Goal: Check status: Check status

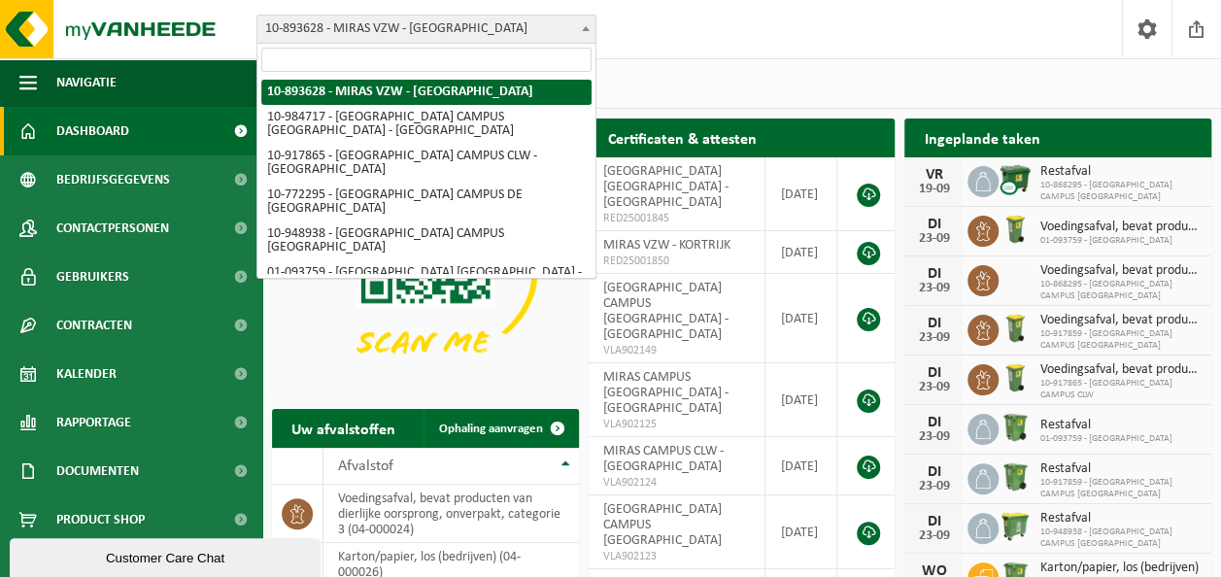
click at [585, 26] on b at bounding box center [586, 28] width 8 height 5
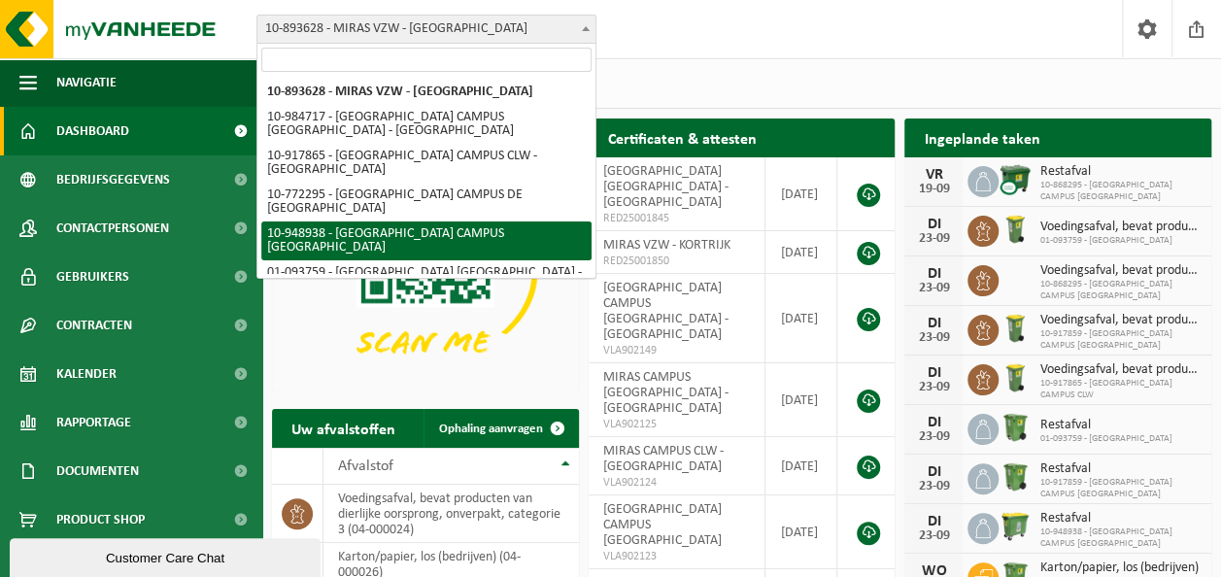
scroll to position [35, 0]
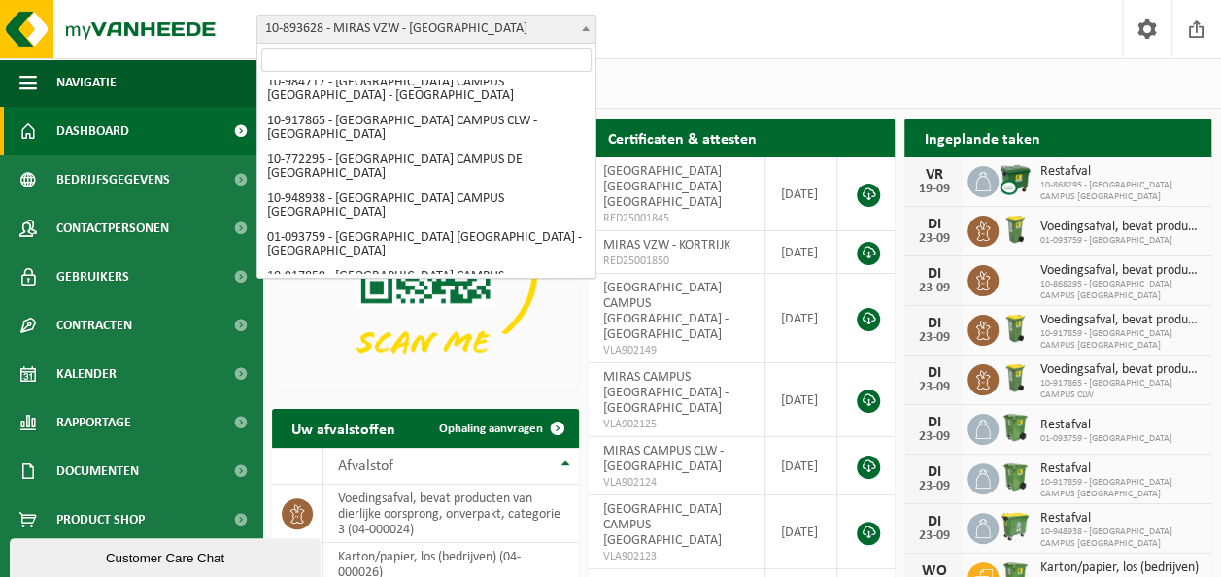
select select "103705"
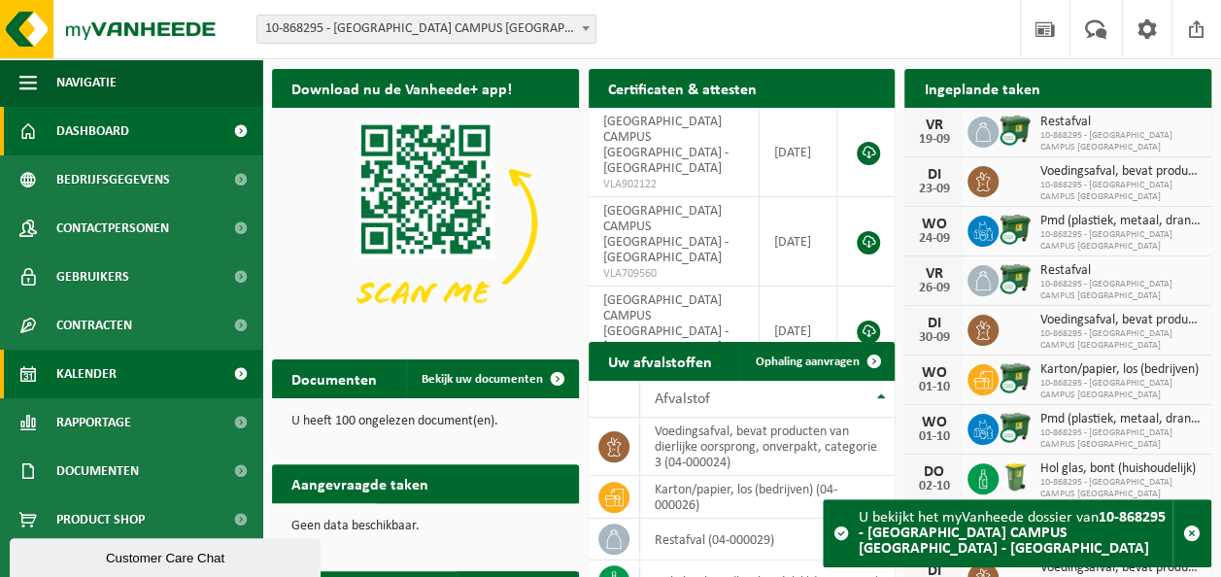
click at [95, 381] on span "Kalender" at bounding box center [86, 374] width 60 height 49
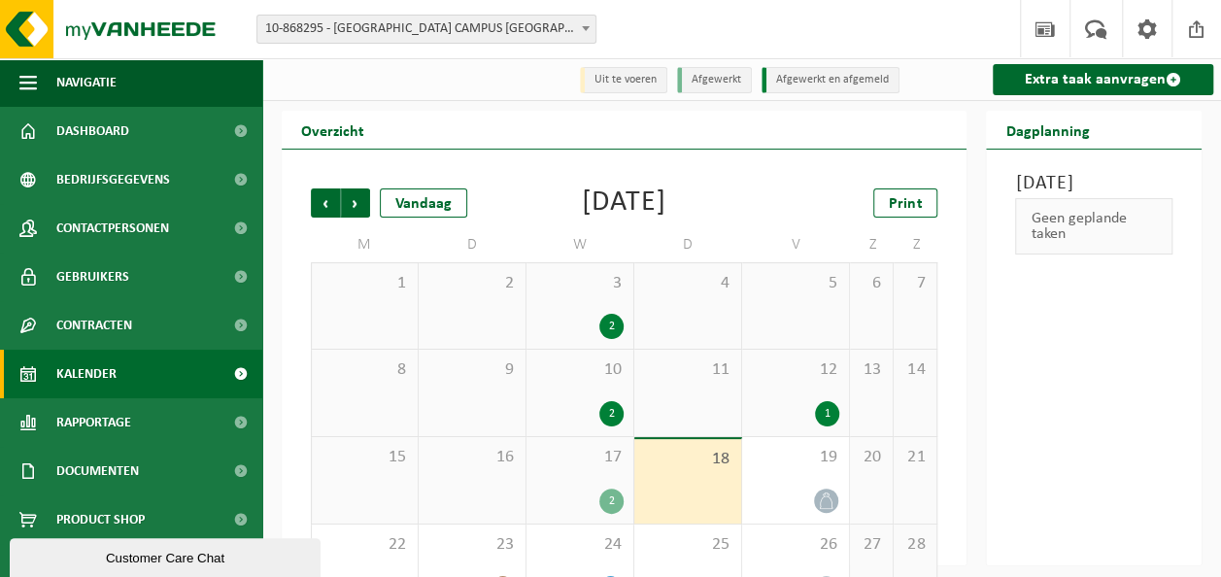
scroll to position [97, 0]
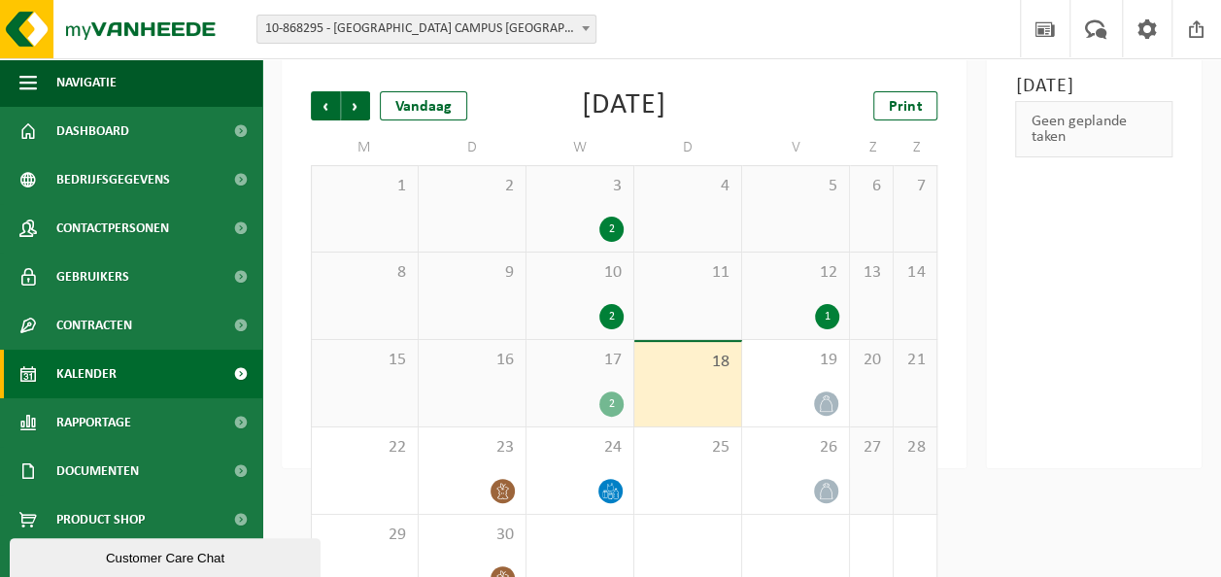
click at [610, 408] on div "2" at bounding box center [611, 403] width 24 height 25
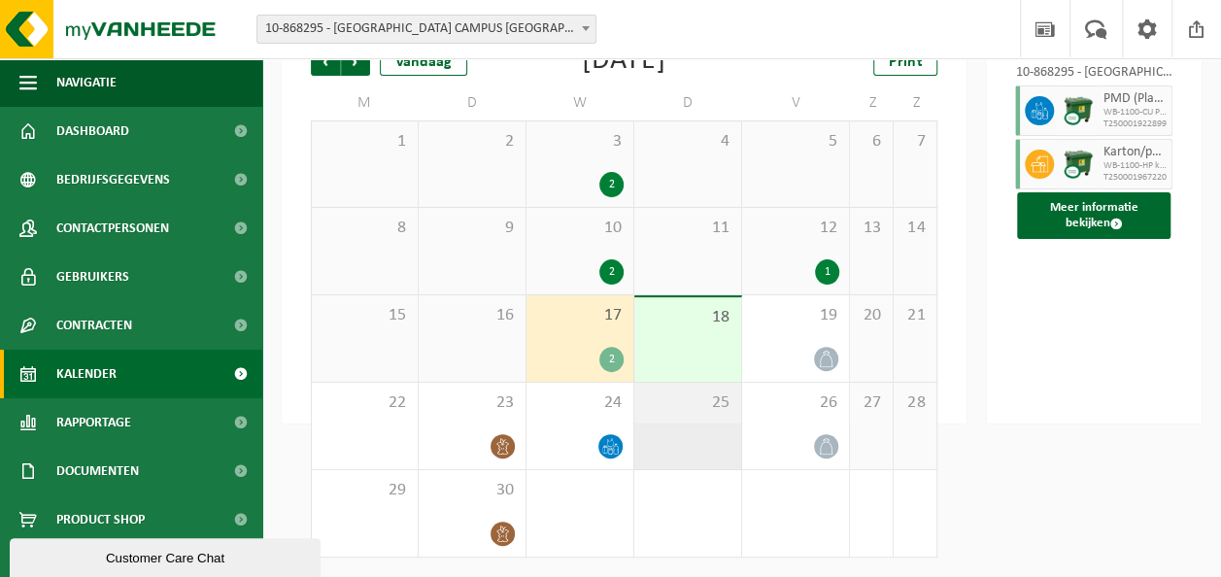
scroll to position [46, 0]
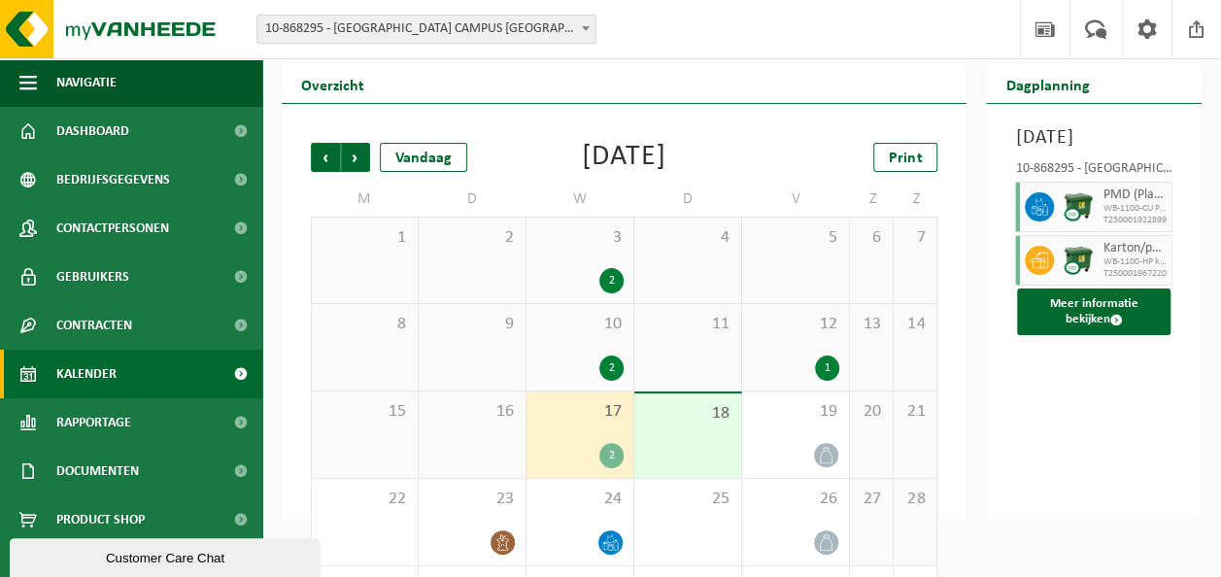
click at [466, 451] on div "16" at bounding box center [472, 434] width 107 height 86
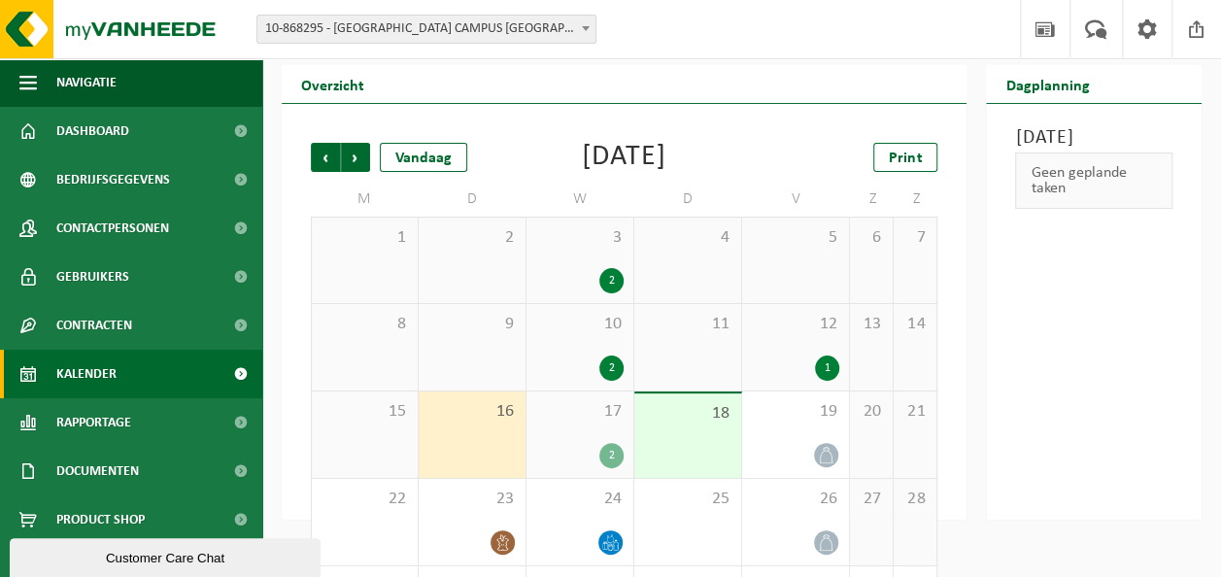
click at [616, 454] on div "2" at bounding box center [611, 455] width 24 height 25
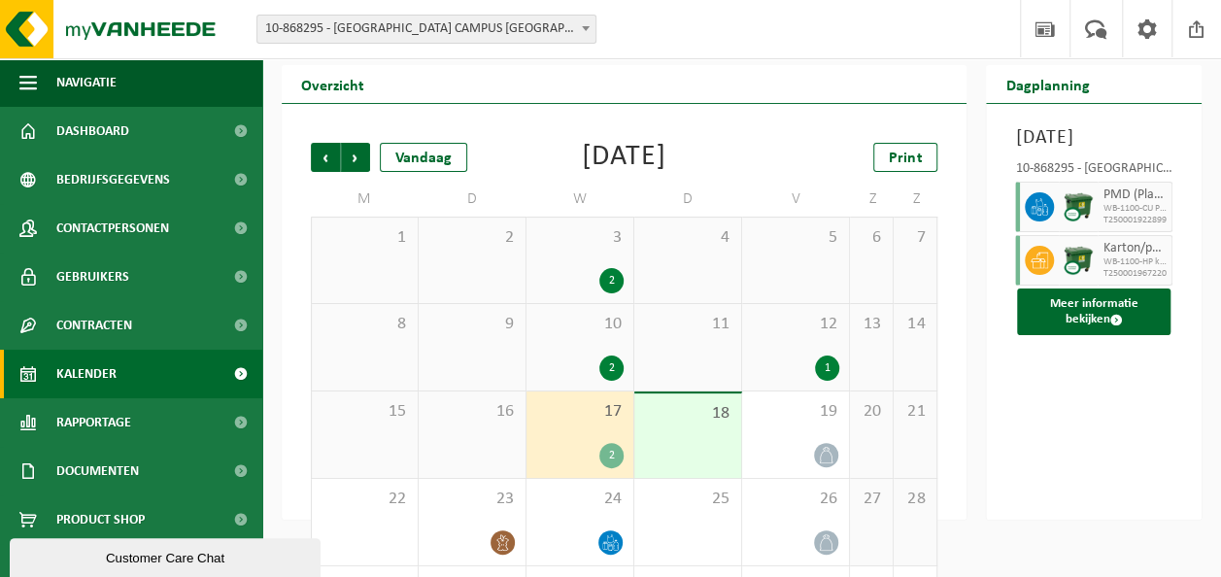
click at [611, 276] on div "2" at bounding box center [611, 280] width 24 height 25
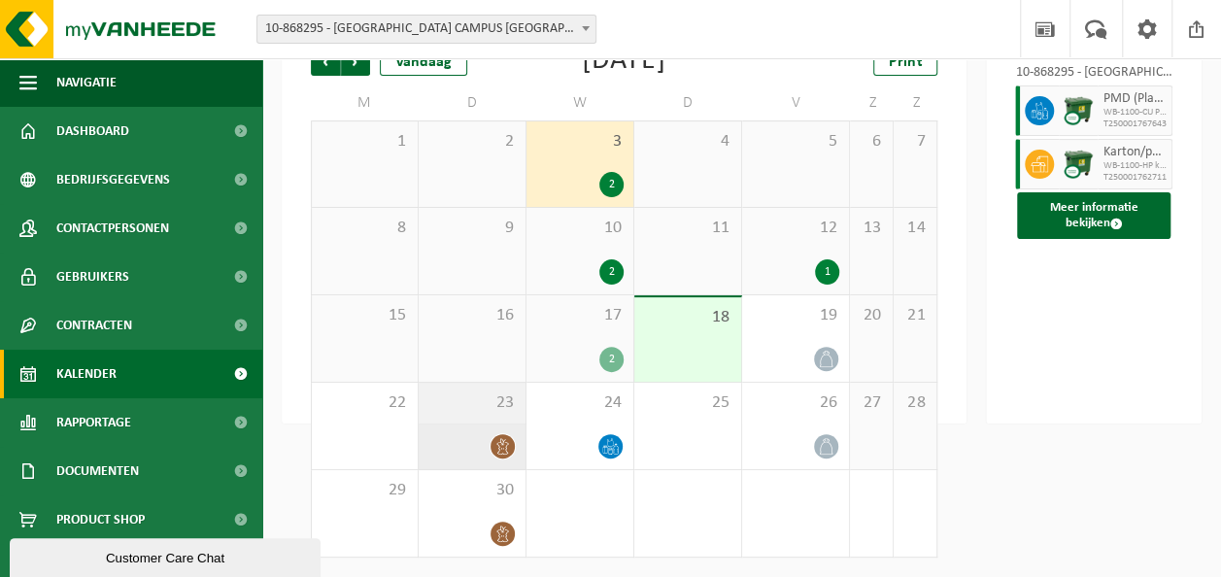
scroll to position [0, 0]
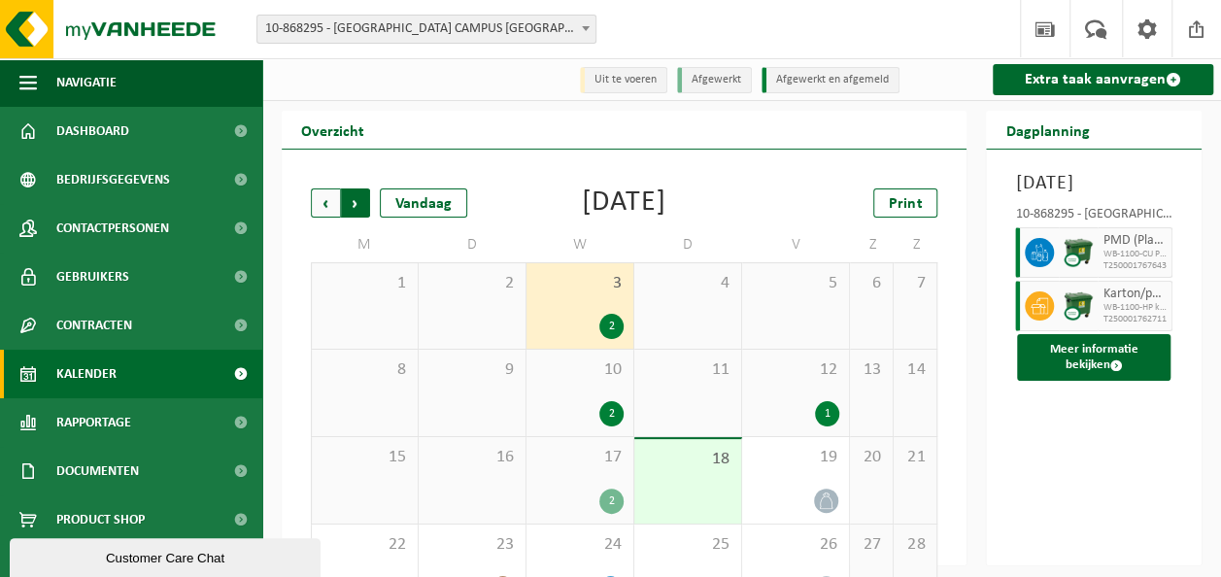
click at [317, 202] on span "Vorige" at bounding box center [325, 202] width 29 height 29
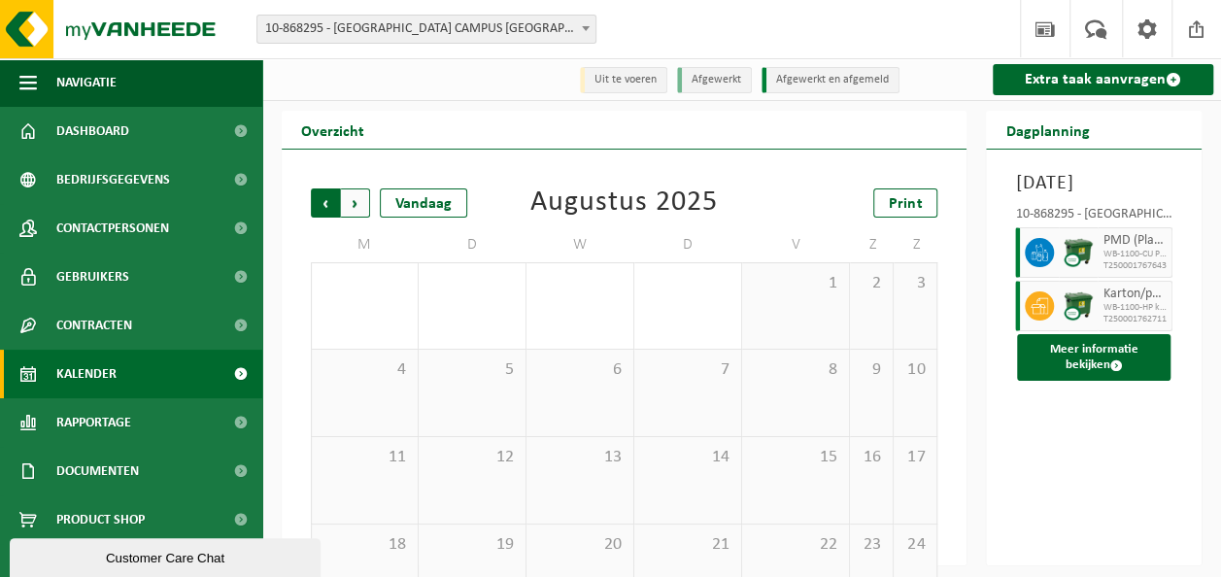
click at [359, 199] on span "Volgende" at bounding box center [355, 202] width 29 height 29
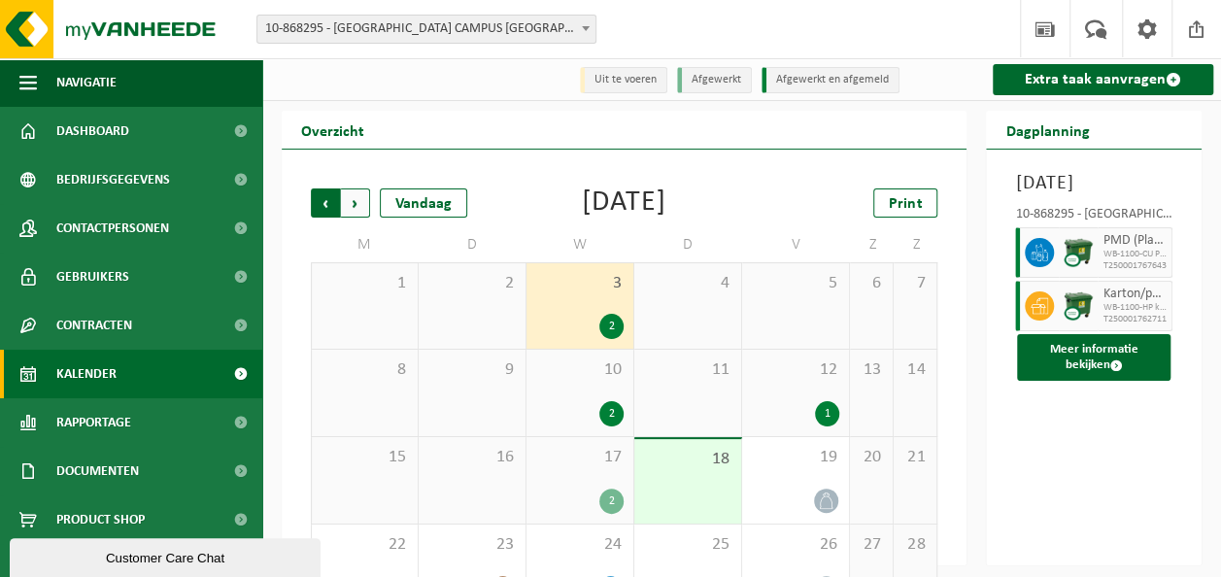
click at [346, 202] on span "Volgende" at bounding box center [355, 202] width 29 height 29
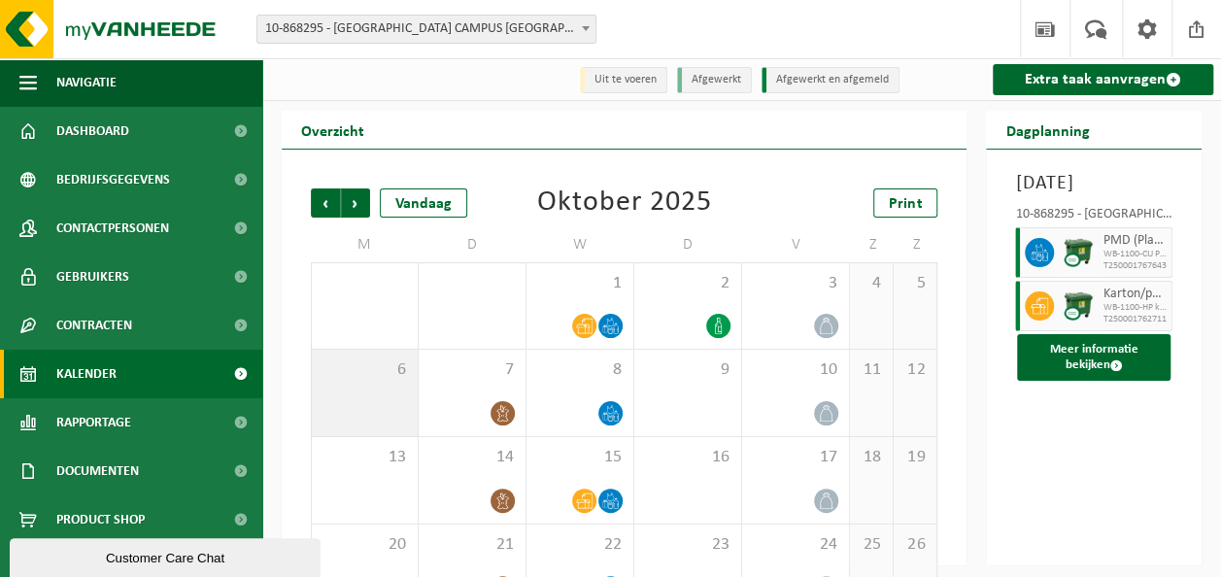
scroll to position [97, 0]
